Goal: Task Accomplishment & Management: Use online tool/utility

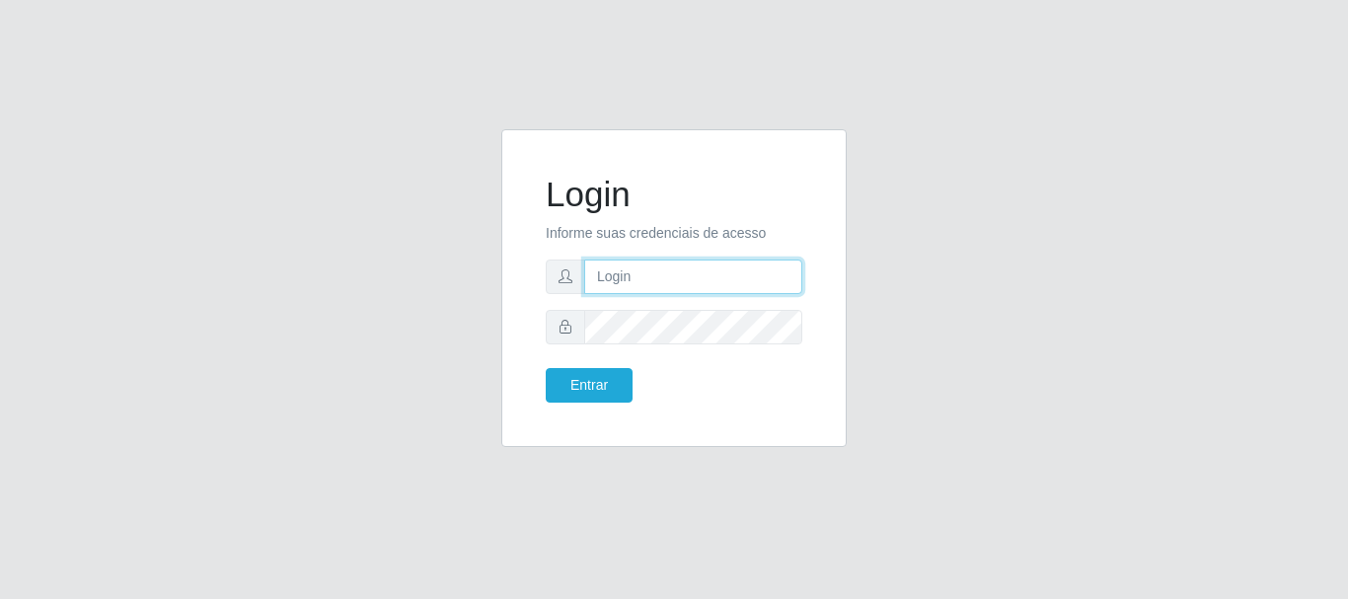
click at [627, 289] on input "text" at bounding box center [693, 276] width 218 height 35
type input "[EMAIL_ADDRESS][DOMAIN_NAME]"
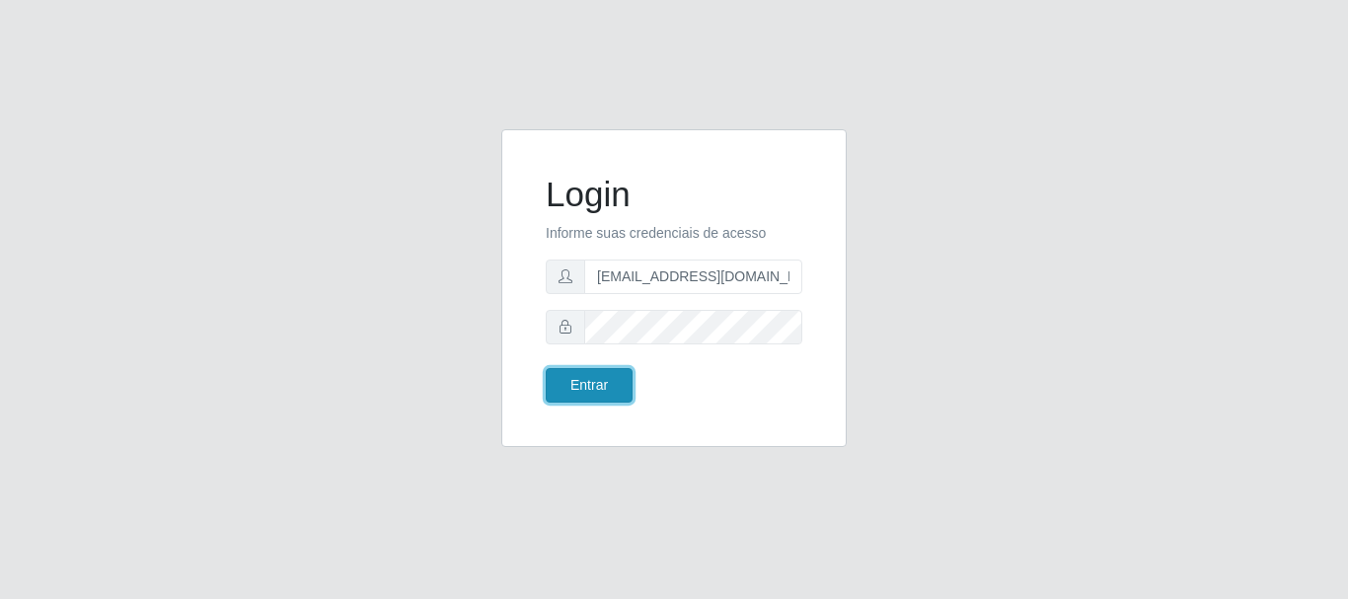
click at [586, 384] on button "Entrar" at bounding box center [589, 385] width 87 height 35
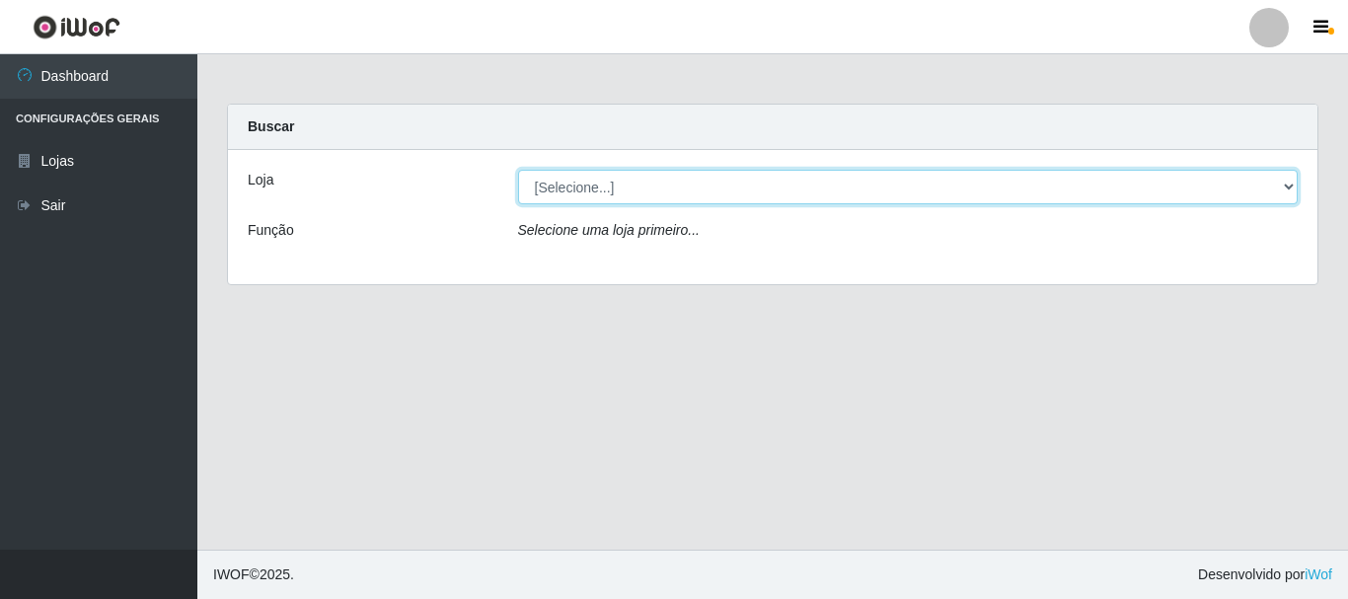
click at [1289, 183] on select "[Selecione...] SuperFácil Atacado - Rodoviária" at bounding box center [908, 187] width 780 height 35
select select "400"
click at [518, 170] on select "[Selecione...] SuperFácil Atacado - Rodoviária" at bounding box center [908, 187] width 780 height 35
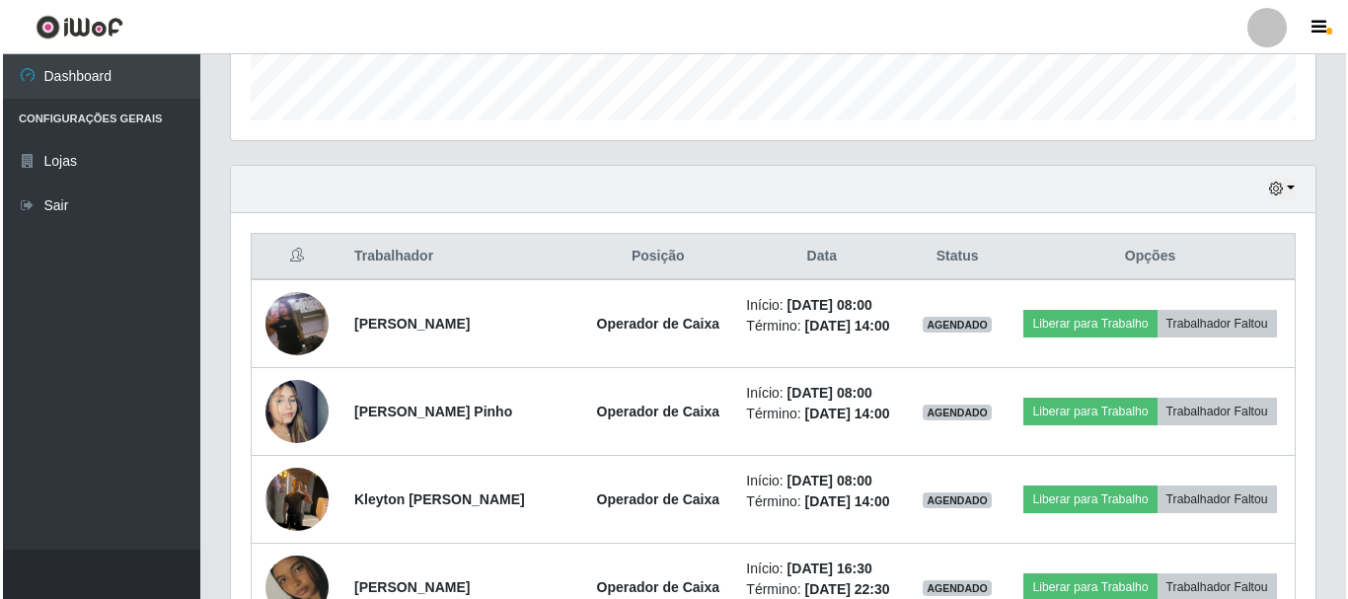
scroll to position [592, 0]
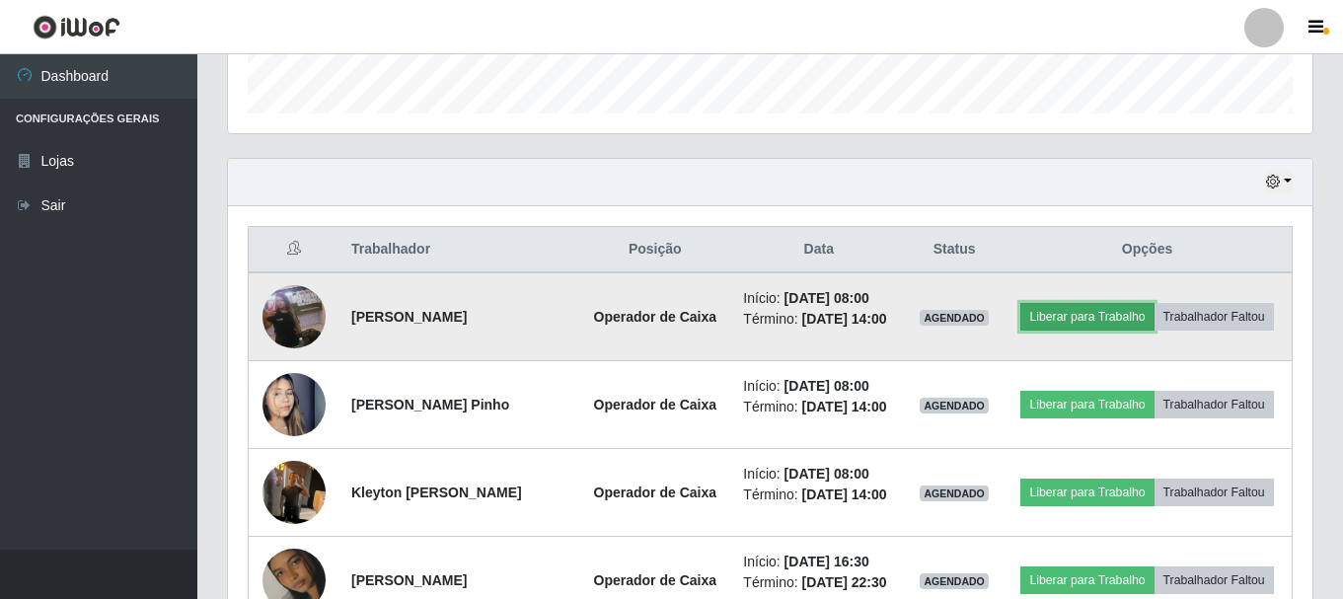
click at [1152, 312] on button "Liberar para Trabalho" at bounding box center [1086, 317] width 133 height 28
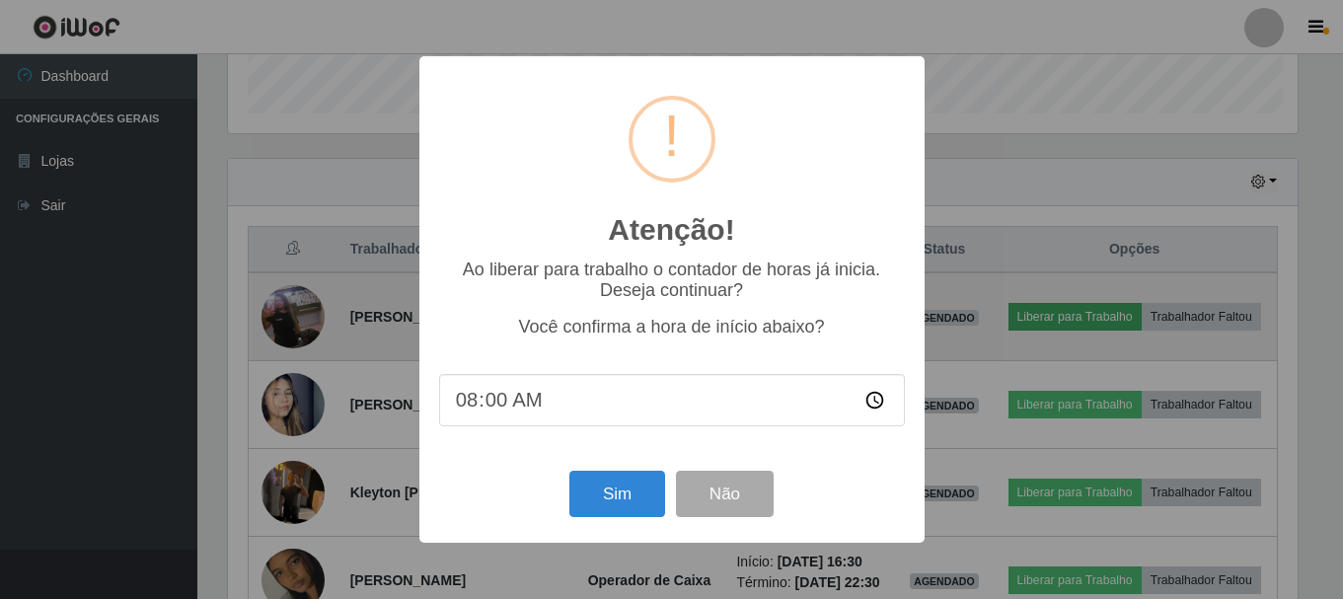
scroll to position [409, 1074]
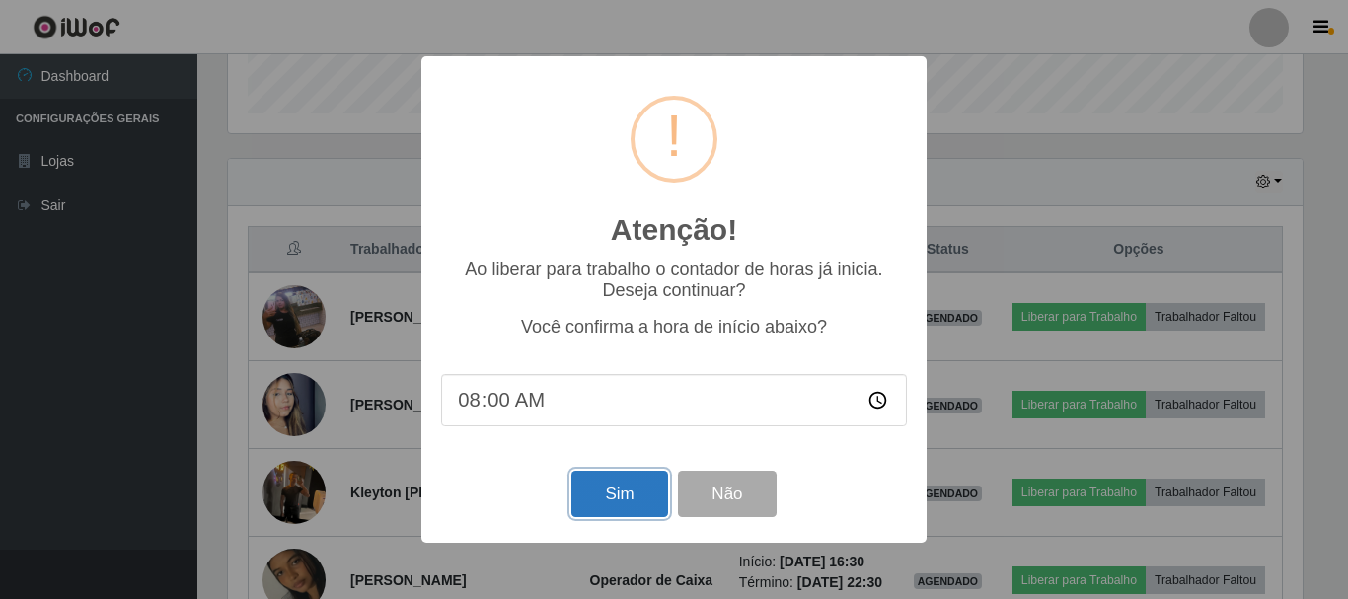
click at [592, 510] on button "Sim" at bounding box center [619, 494] width 96 height 46
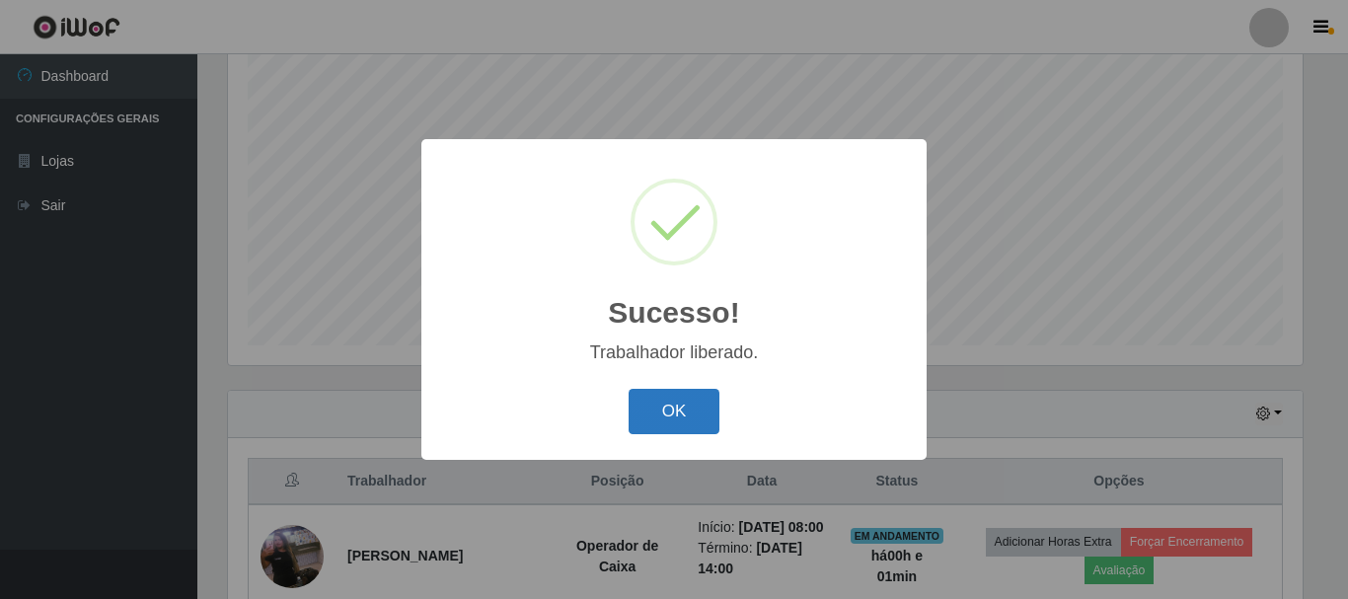
click at [657, 415] on button "OK" at bounding box center [674, 412] width 92 height 46
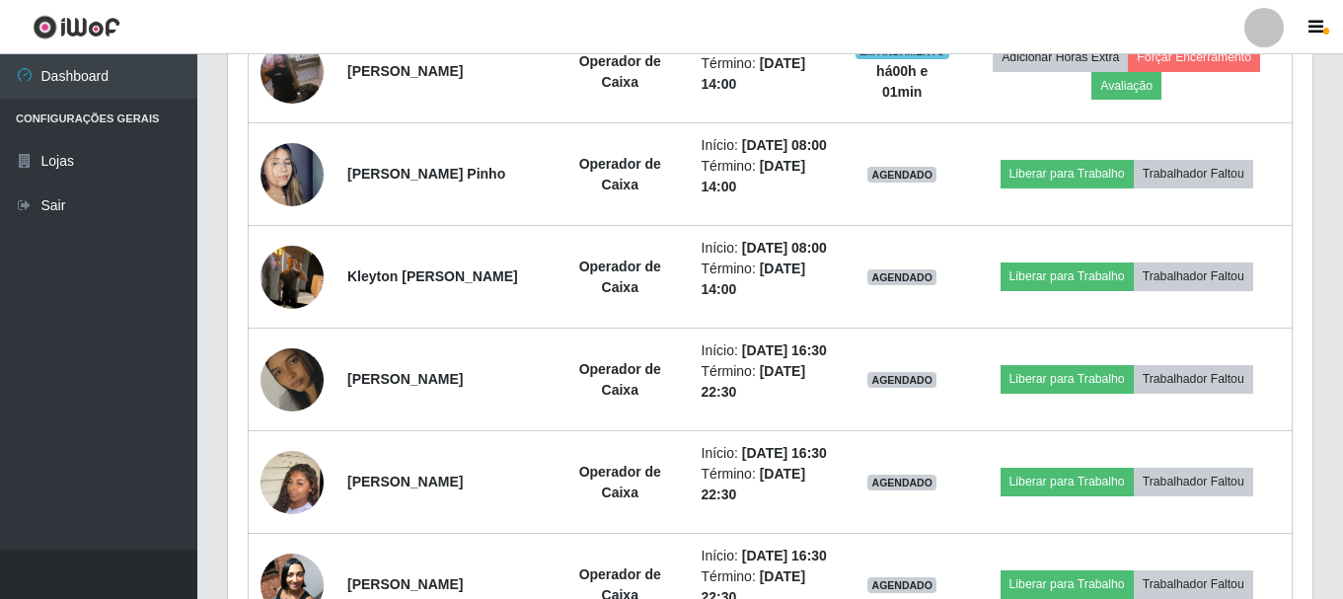
scroll to position [853, 0]
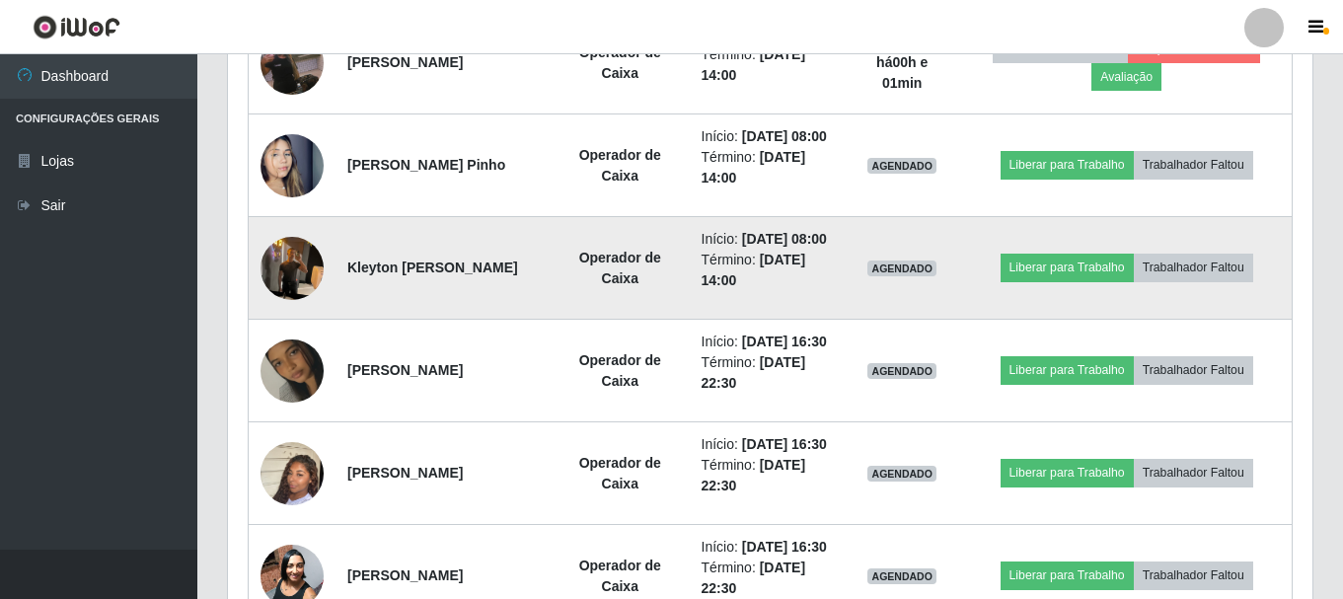
click at [278, 310] on img at bounding box center [291, 268] width 63 height 84
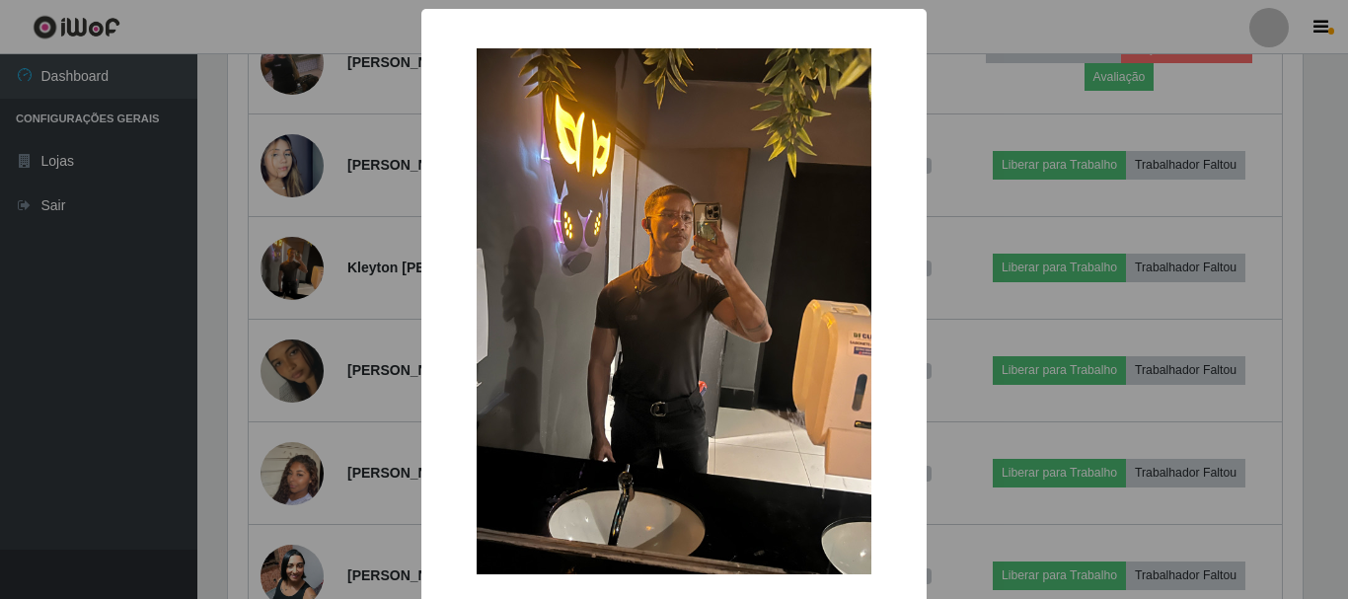
click at [81, 340] on div "× OK Cancel" at bounding box center [674, 299] width 1348 height 599
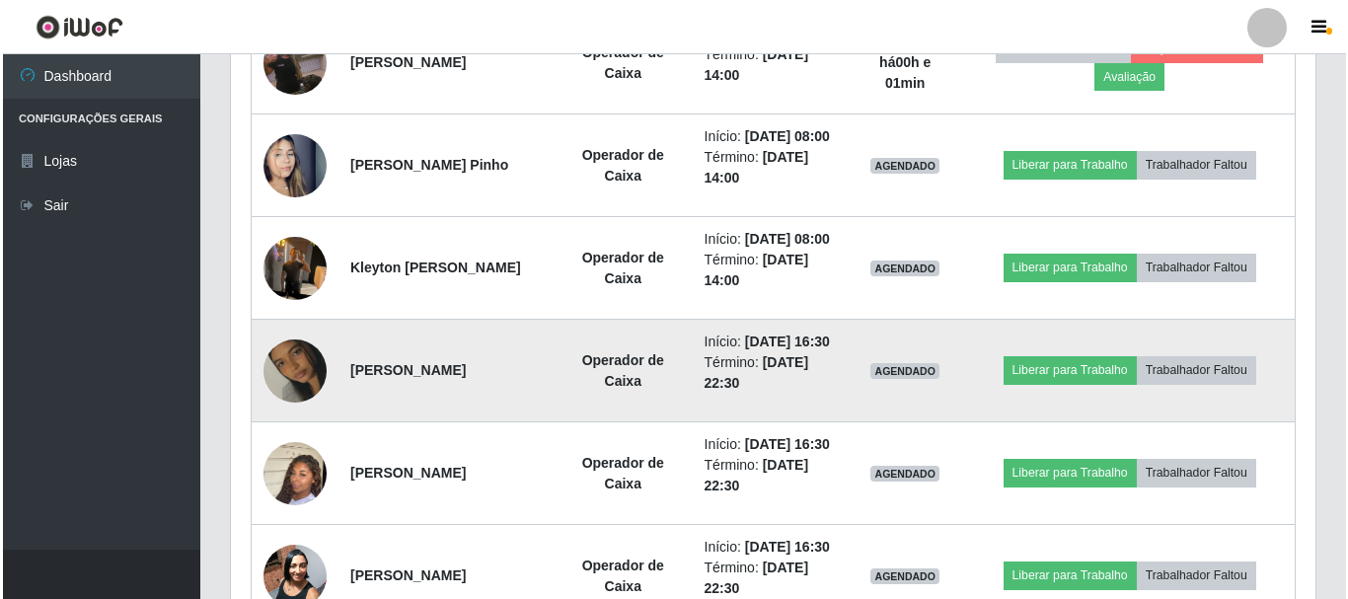
scroll to position [409, 1084]
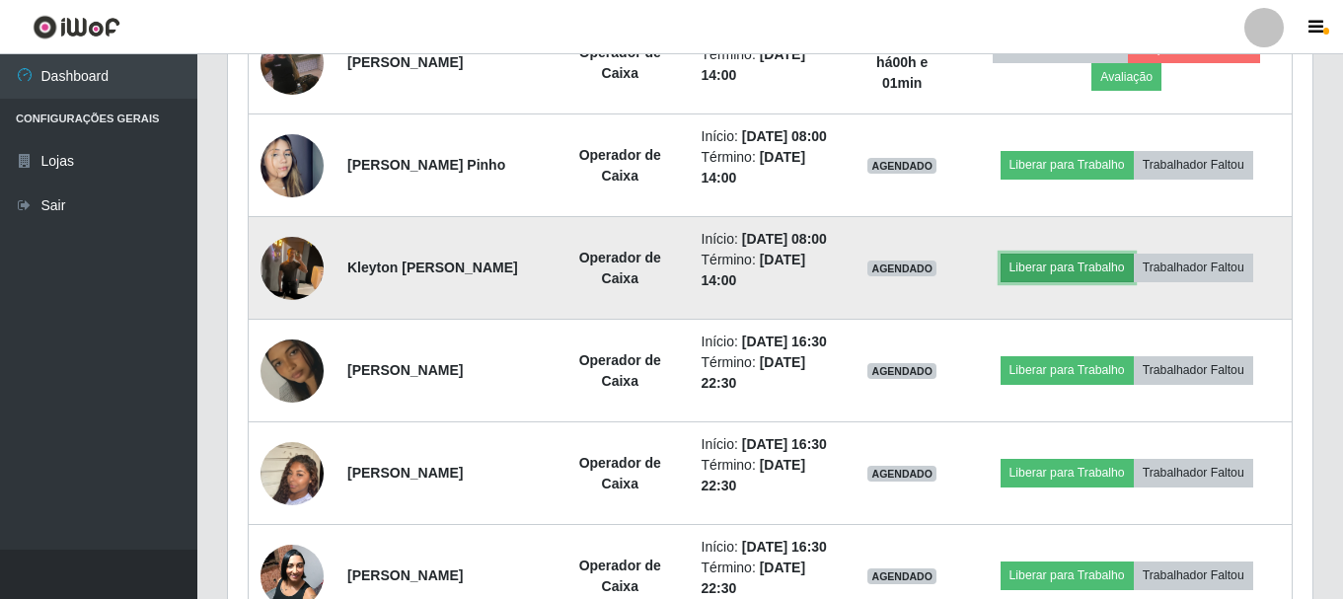
click at [1069, 281] on button "Liberar para Trabalho" at bounding box center [1066, 268] width 133 height 28
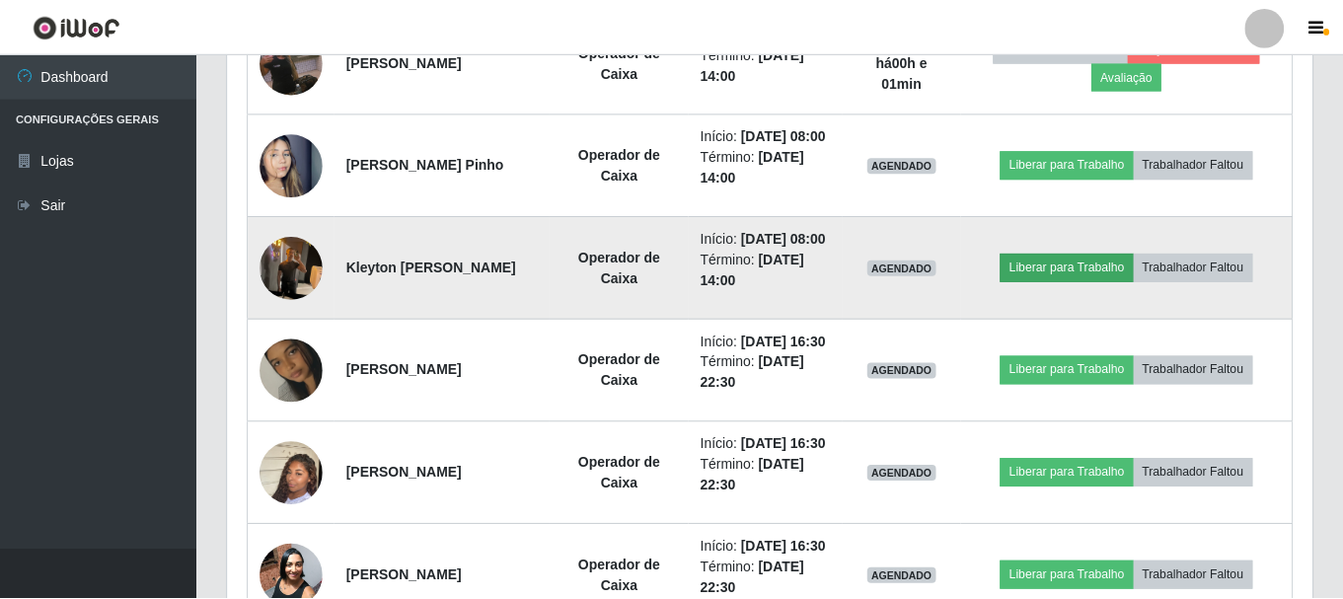
scroll to position [409, 1074]
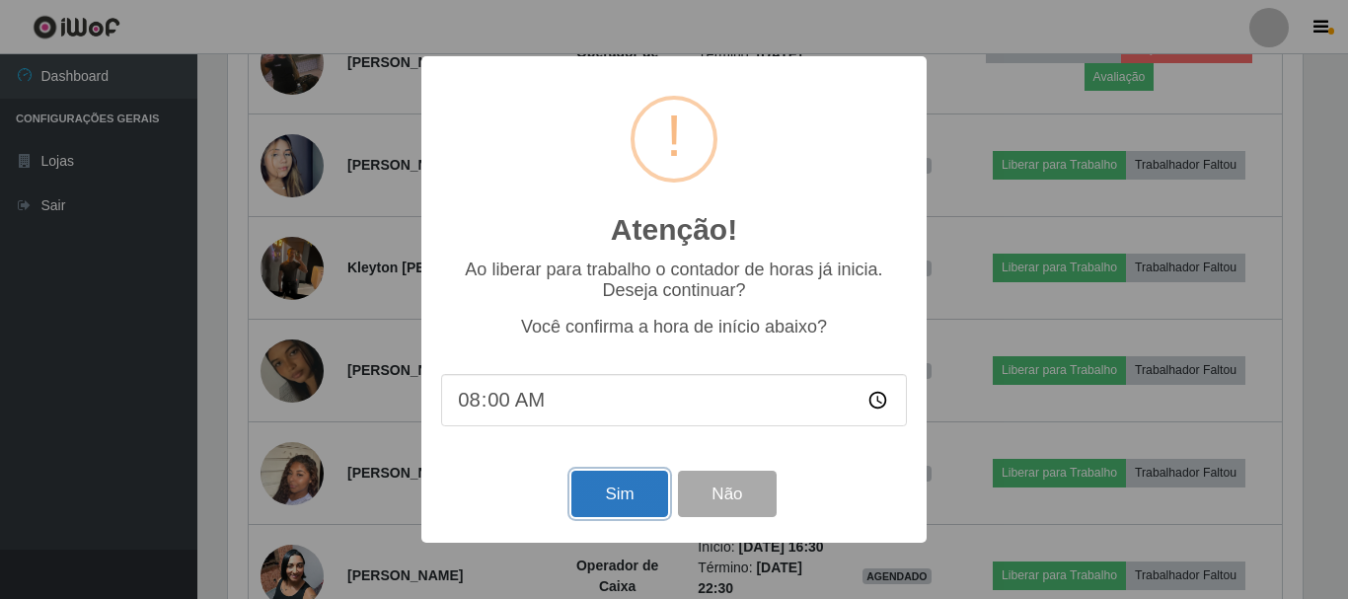
click at [600, 505] on button "Sim" at bounding box center [619, 494] width 96 height 46
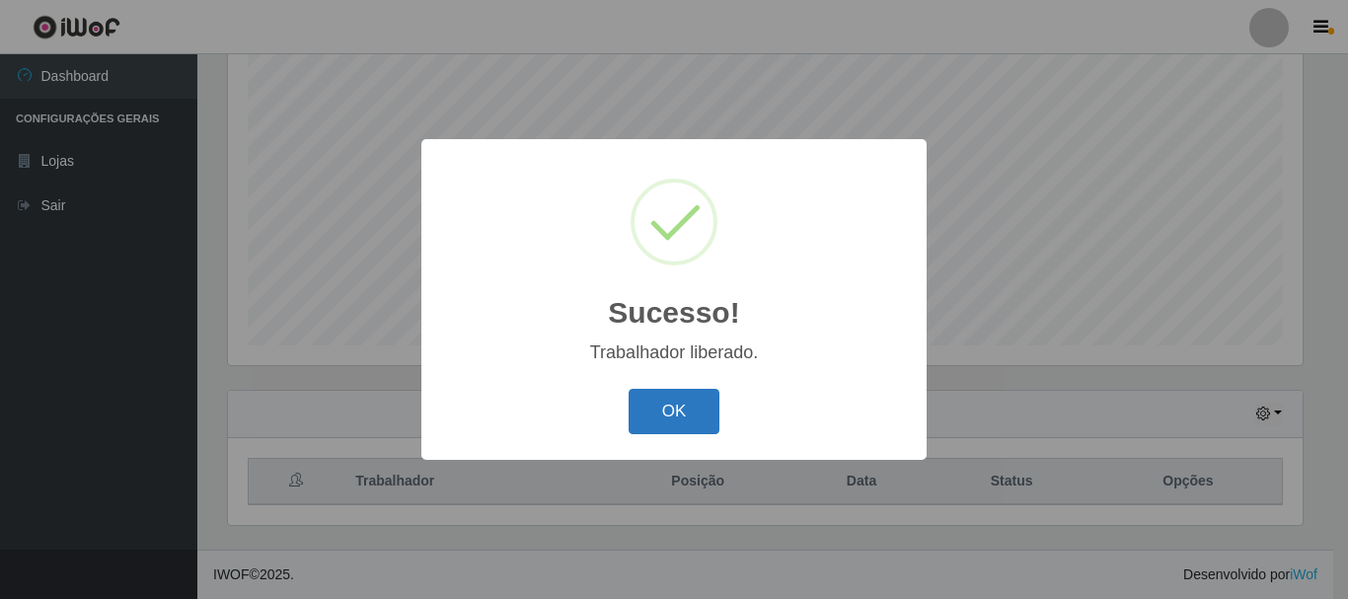
click at [660, 424] on button "OK" at bounding box center [674, 412] width 92 height 46
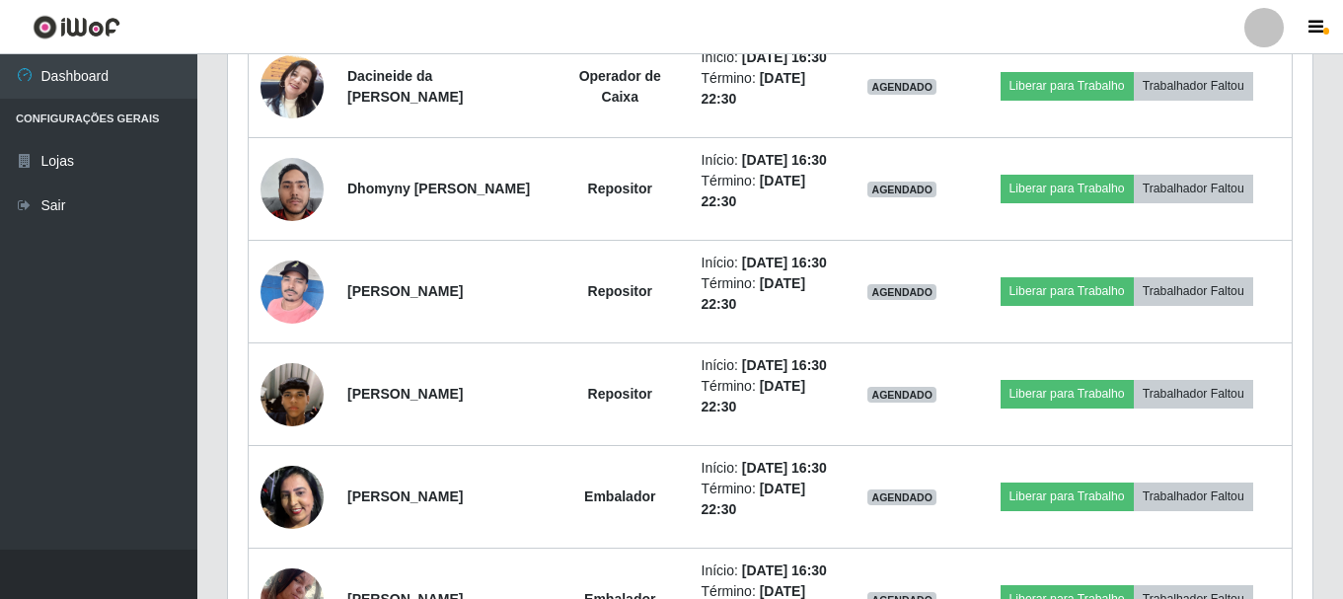
scroll to position [0, 0]
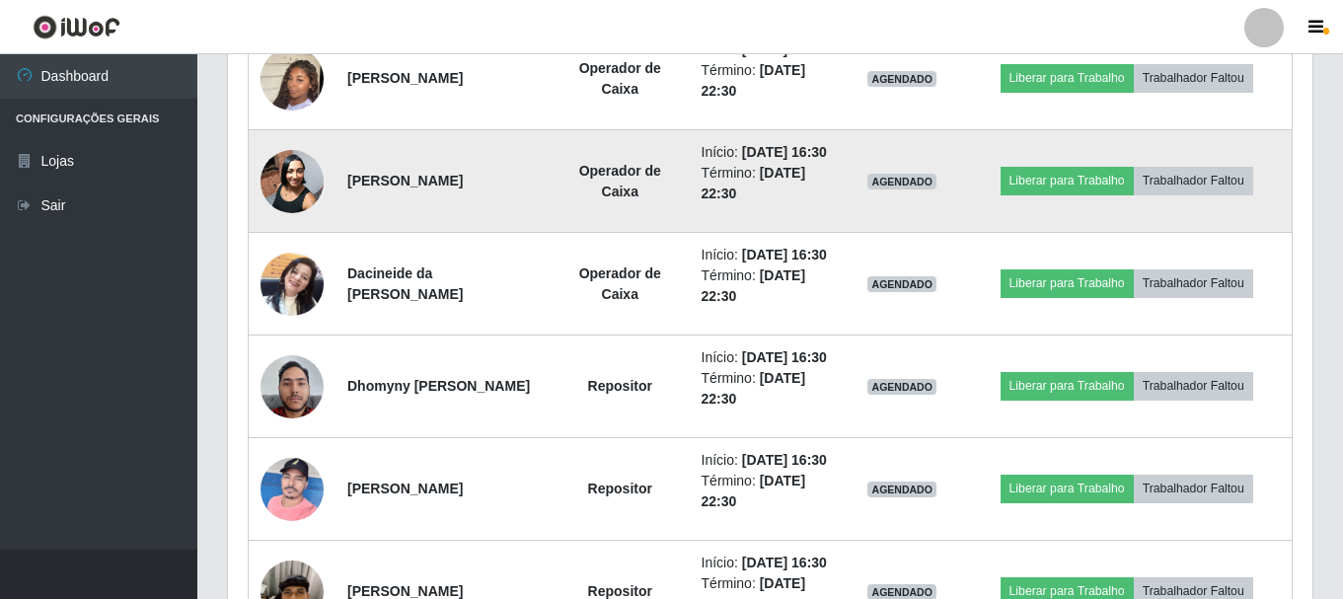
click at [260, 233] on td at bounding box center [293, 181] width 88 height 103
click at [280, 223] on img at bounding box center [291, 181] width 63 height 84
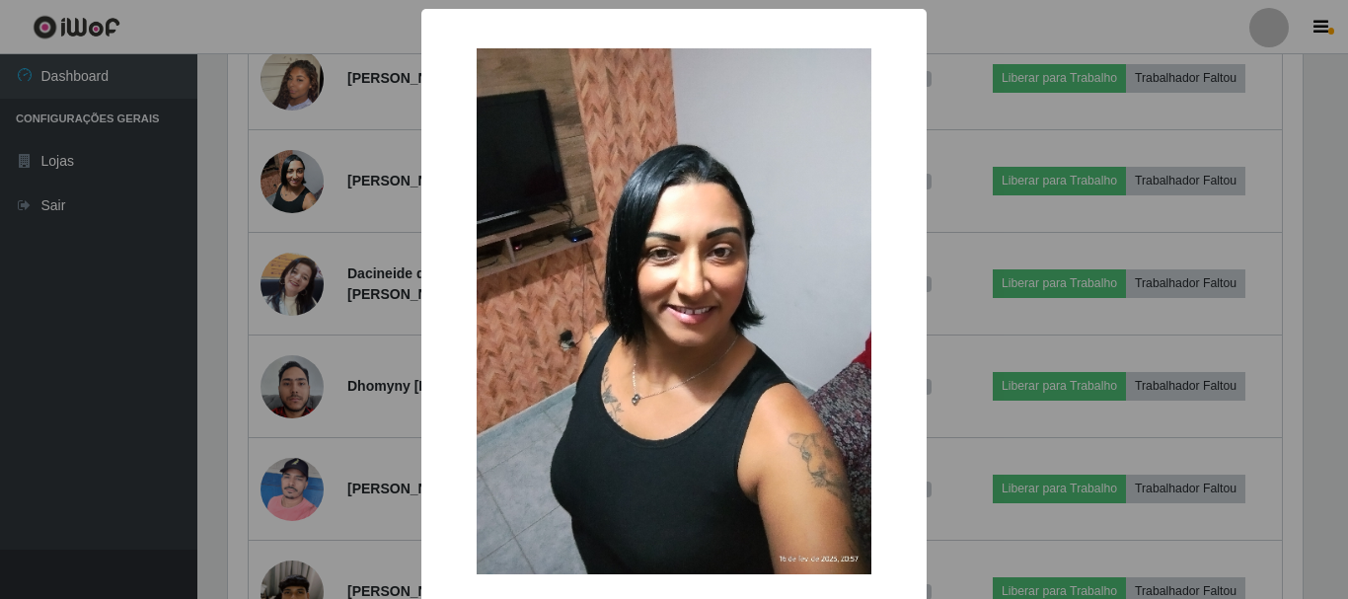
click at [106, 322] on div "× OK Cancel" at bounding box center [674, 299] width 1348 height 599
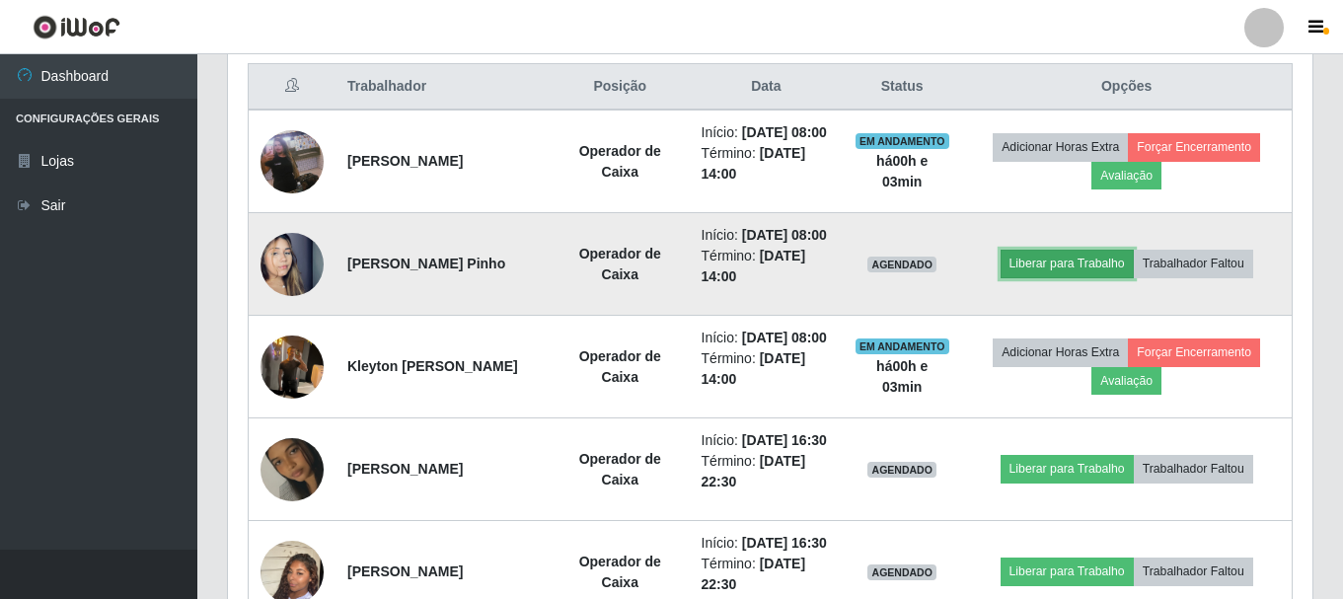
click at [1052, 277] on button "Liberar para Trabalho" at bounding box center [1066, 264] width 133 height 28
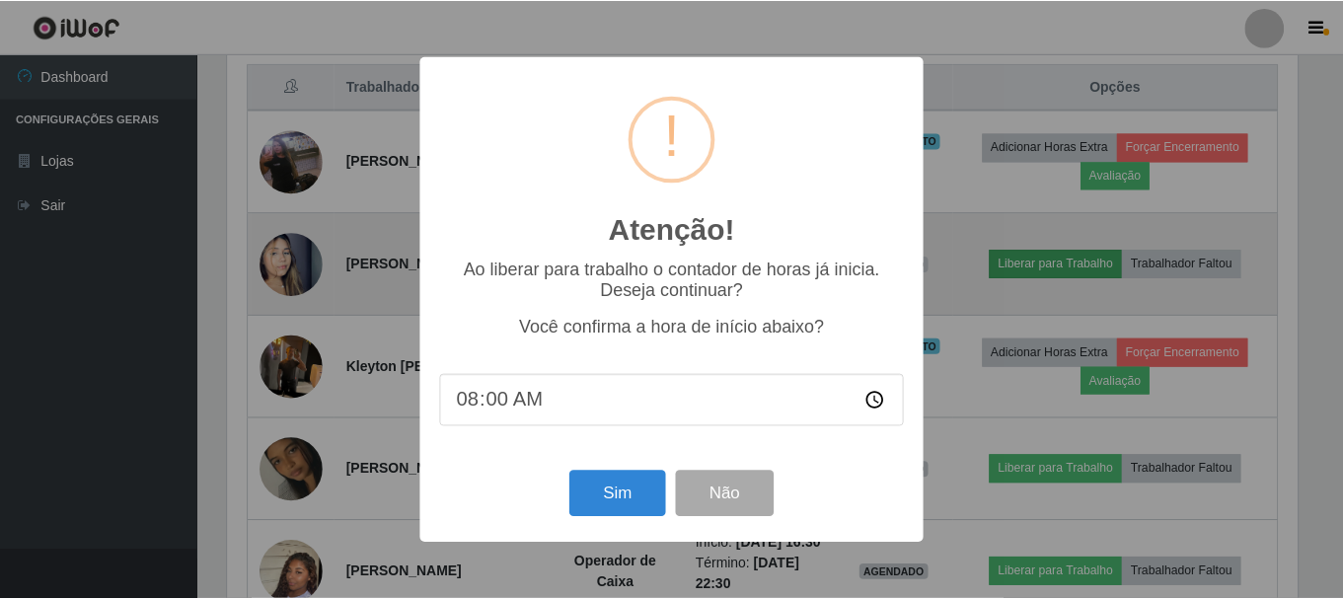
scroll to position [409, 1074]
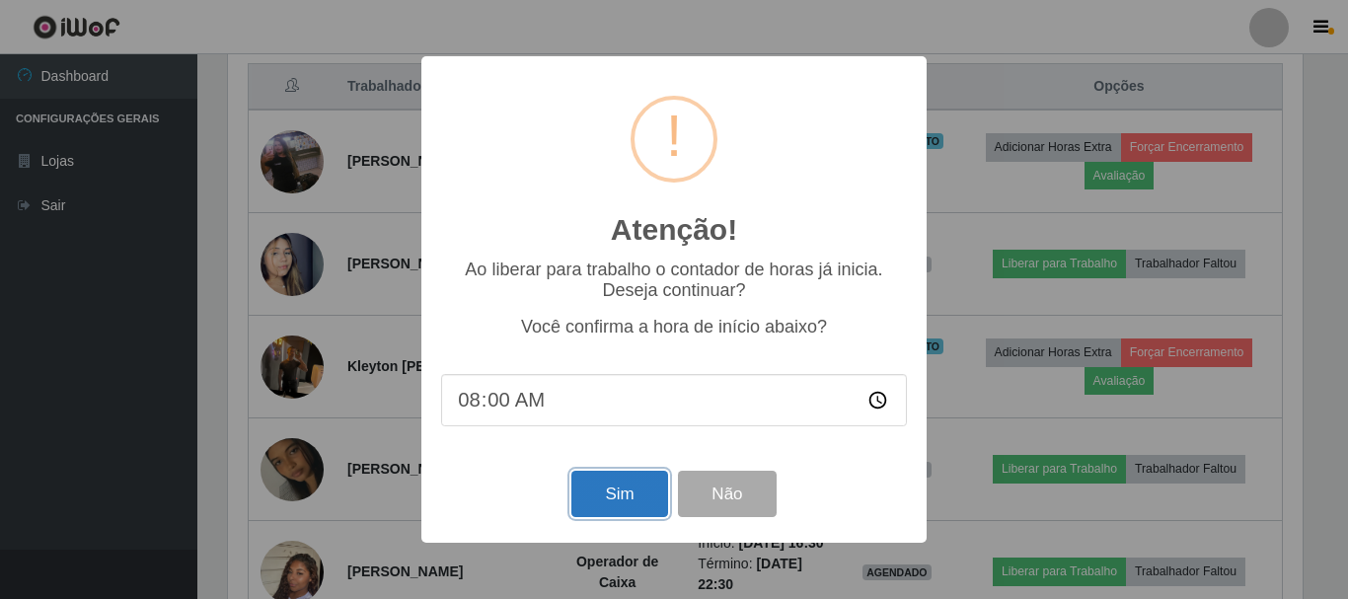
click at [604, 498] on button "Sim" at bounding box center [619, 494] width 96 height 46
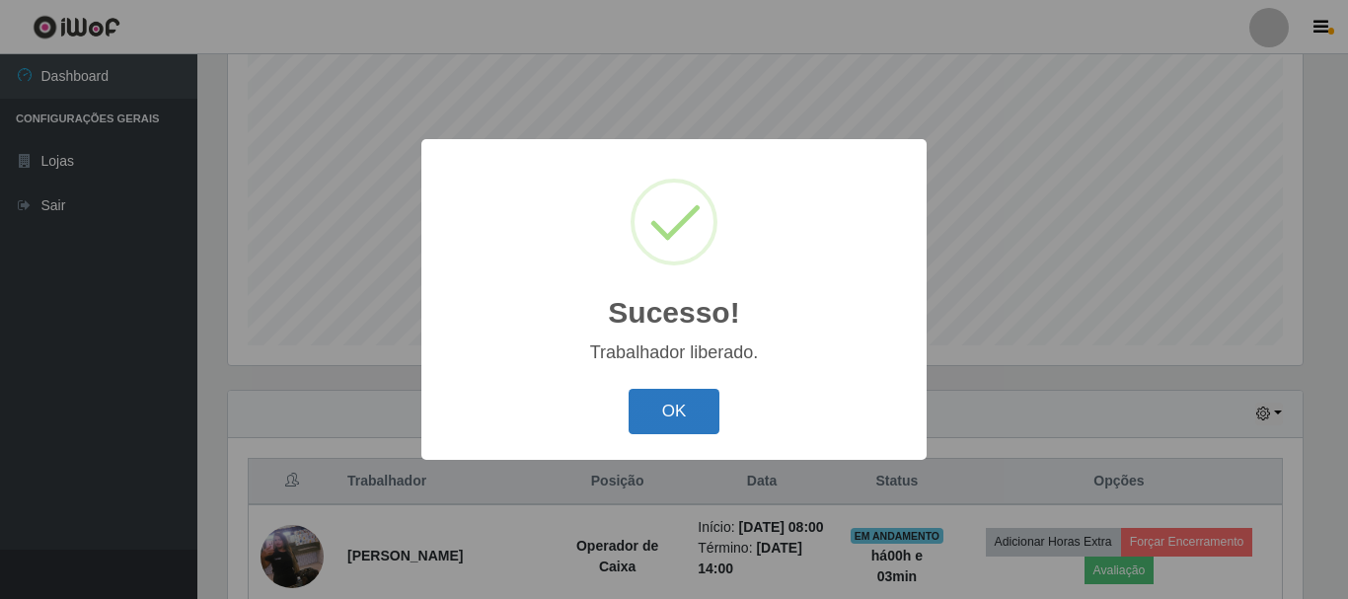
click at [663, 415] on button "OK" at bounding box center [674, 412] width 92 height 46
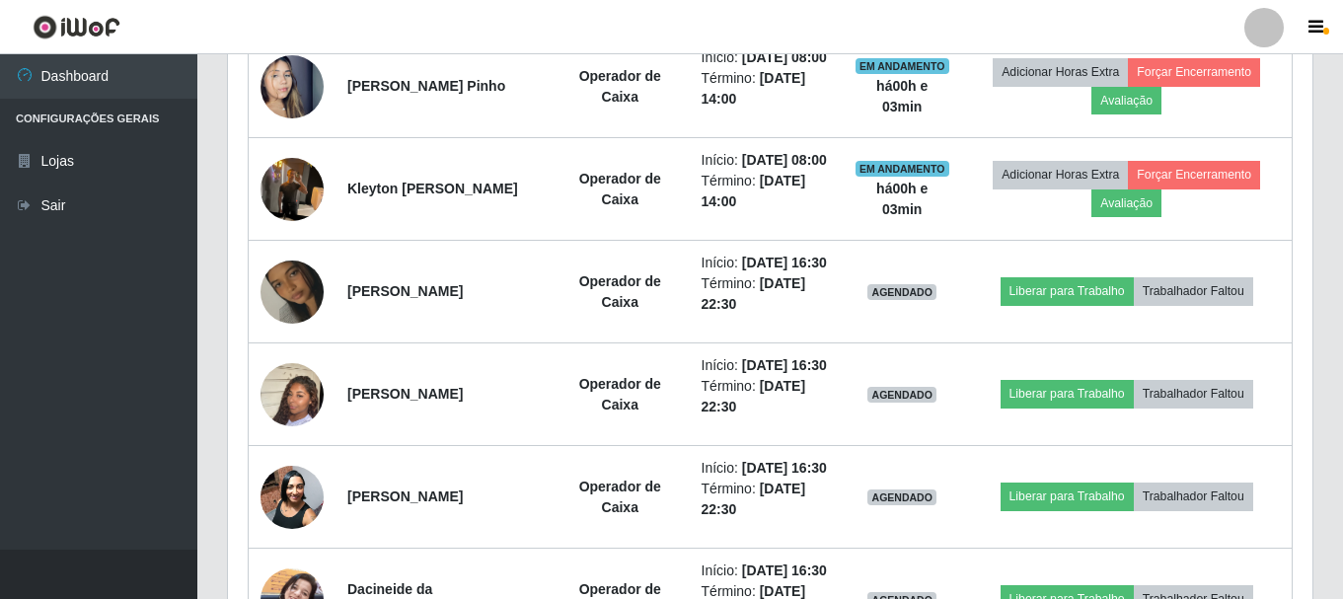
scroll to position [1051, 0]
